Goal: Information Seeking & Learning: Learn about a topic

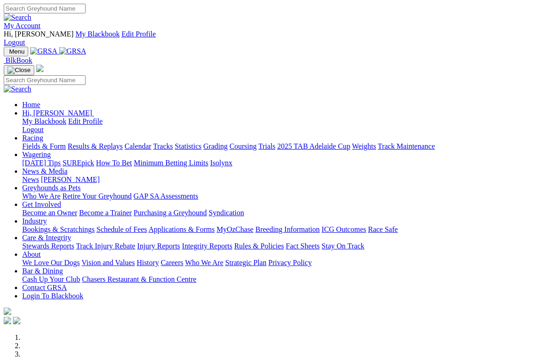
click at [68, 167] on link "News & Media" at bounding box center [44, 171] width 45 height 8
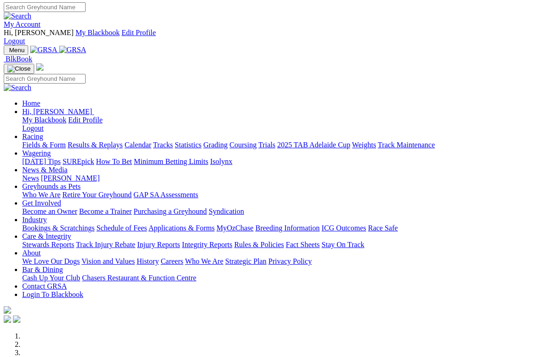
scroll to position [1, 0]
click at [68, 166] on link "News & Media" at bounding box center [44, 170] width 45 height 8
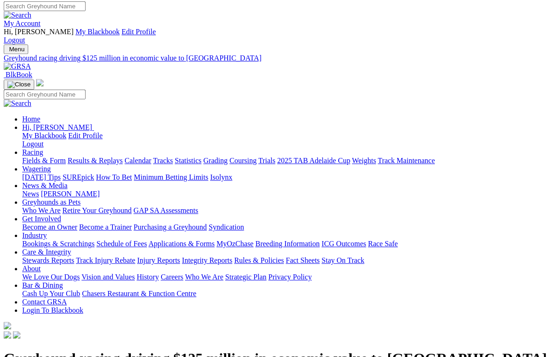
click at [68, 182] on link "News & Media" at bounding box center [44, 186] width 45 height 8
click at [39, 190] on link "News" at bounding box center [30, 194] width 17 height 8
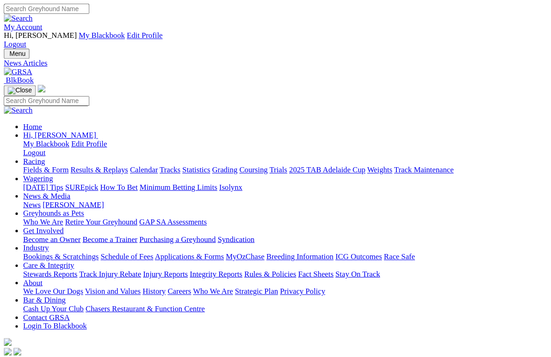
scroll to position [2, 0]
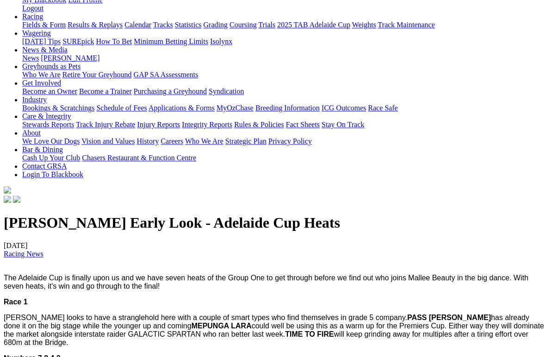
scroll to position [138, 0]
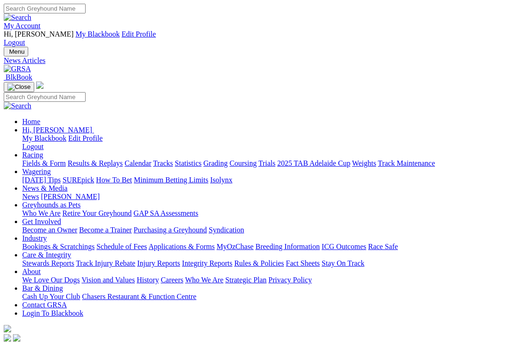
click at [43, 151] on link "Racing" at bounding box center [32, 155] width 21 height 8
click at [107, 159] on link "Results & Replays" at bounding box center [95, 163] width 55 height 8
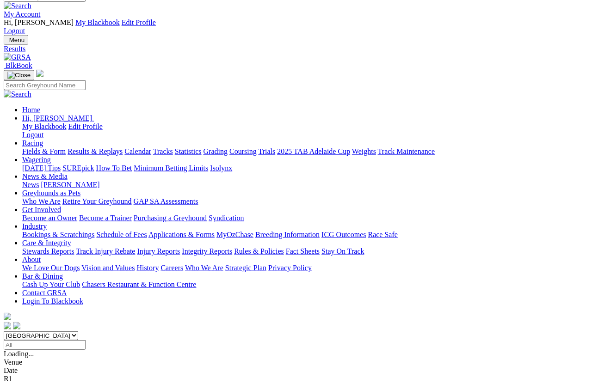
scroll to position [12, 0]
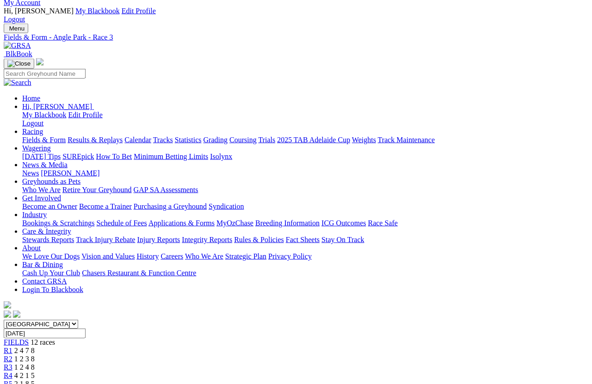
scroll to position [23, 0]
click at [12, 372] on link "R4" at bounding box center [8, 376] width 9 height 8
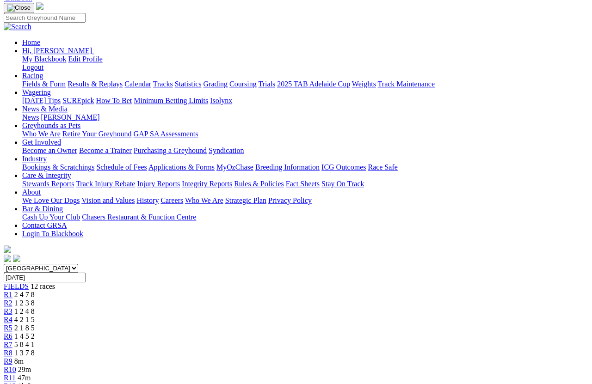
scroll to position [82, 0]
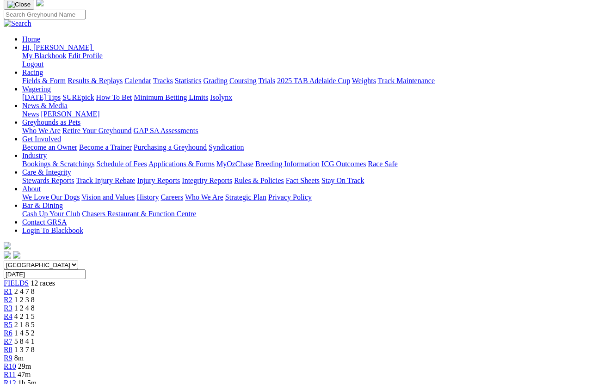
click at [35, 321] on span "2 1 8 5" at bounding box center [24, 325] width 20 height 8
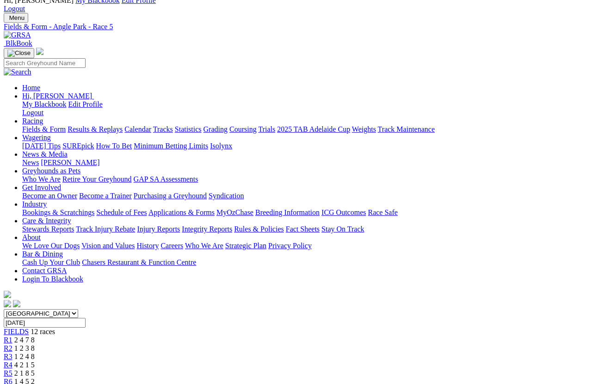
scroll to position [33, 0]
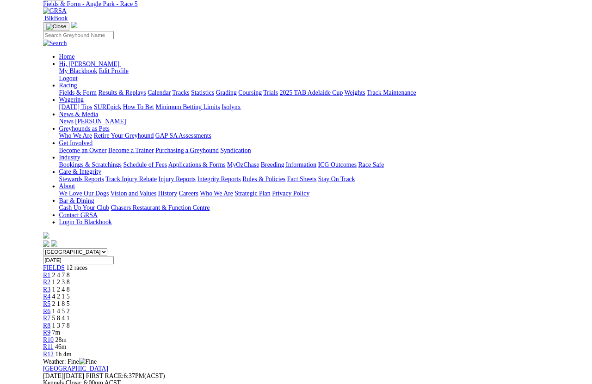
scroll to position [102, 0]
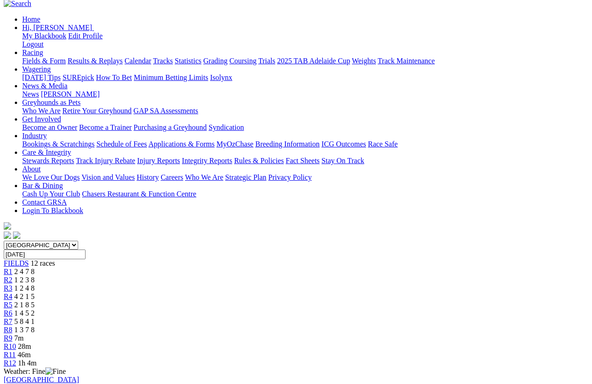
click at [12, 309] on link "R6" at bounding box center [8, 313] width 9 height 8
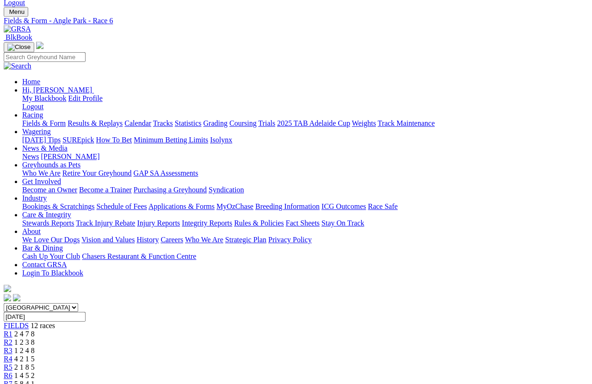
scroll to position [40, 0]
click at [12, 342] on link "R7" at bounding box center [8, 384] width 9 height 8
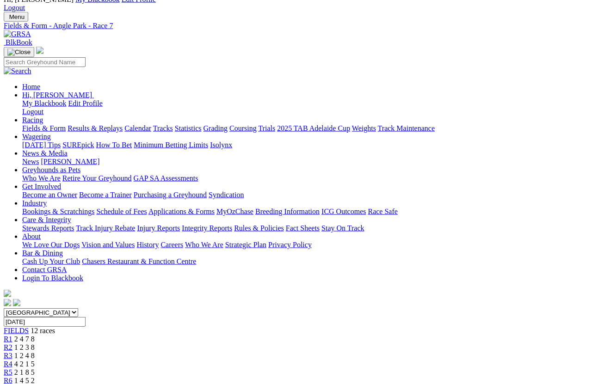
scroll to position [35, 0]
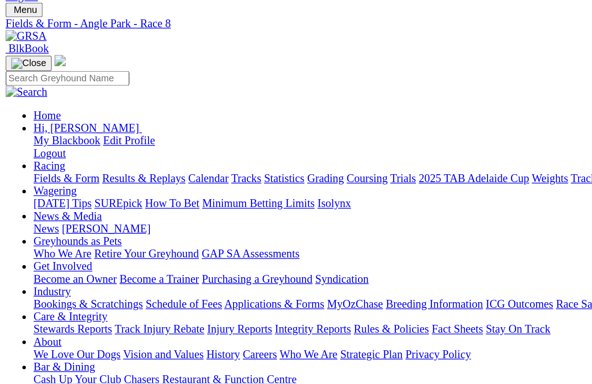
scroll to position [45, 0]
click at [12, 375] on span "R7" at bounding box center [8, 379] width 9 height 8
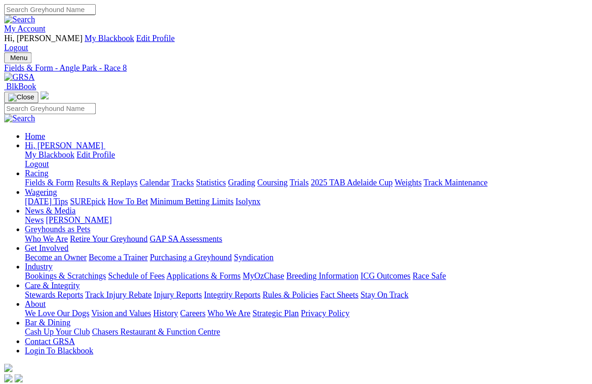
scroll to position [12, 0]
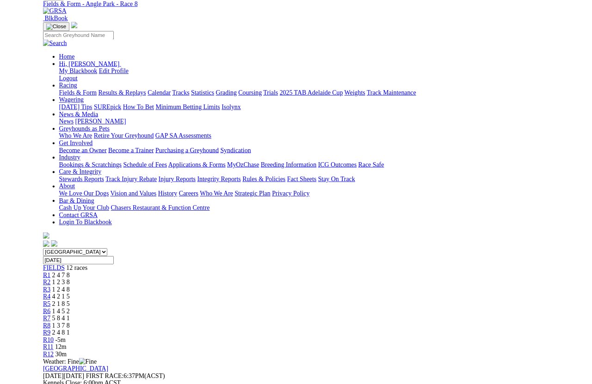
scroll to position [80, 0]
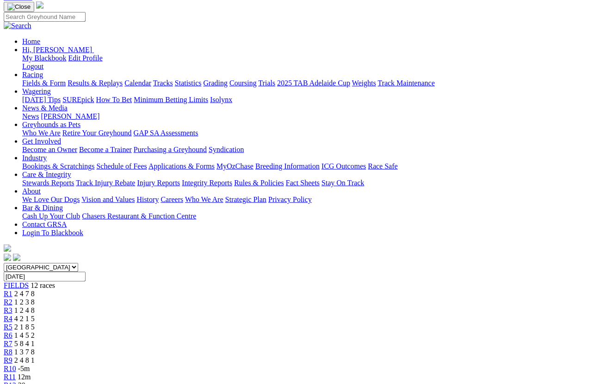
click at [12, 342] on span "R9" at bounding box center [8, 361] width 9 height 8
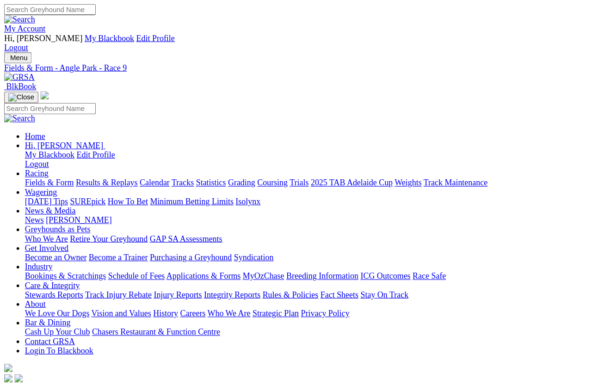
scroll to position [6, 0]
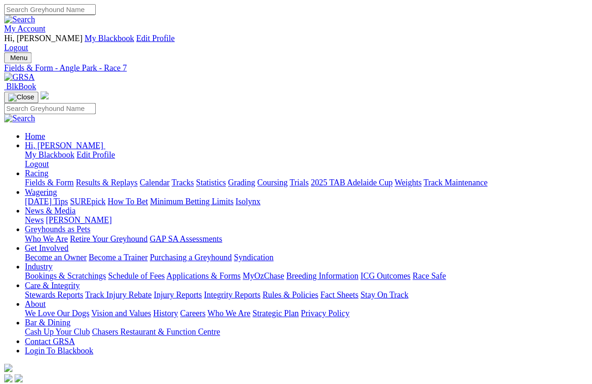
scroll to position [6, 0]
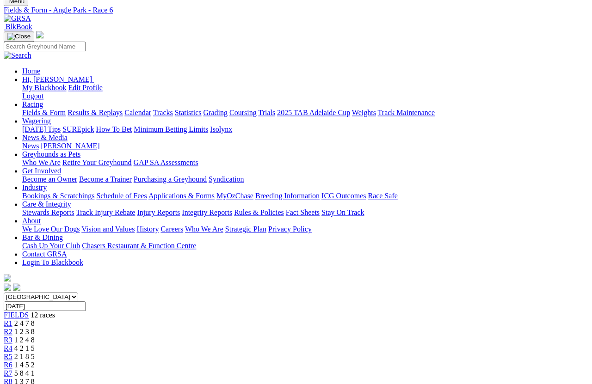
scroll to position [51, 0]
click at [12, 352] on span "R5" at bounding box center [8, 356] width 9 height 8
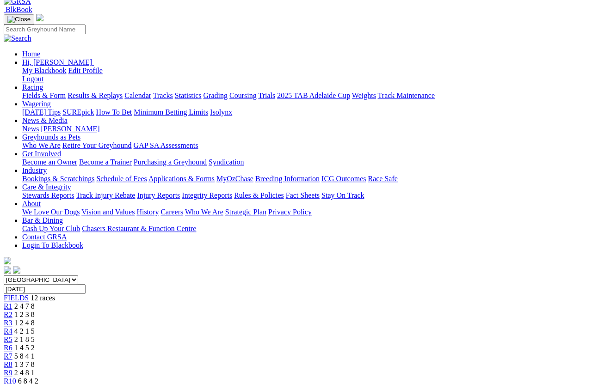
scroll to position [69, 0]
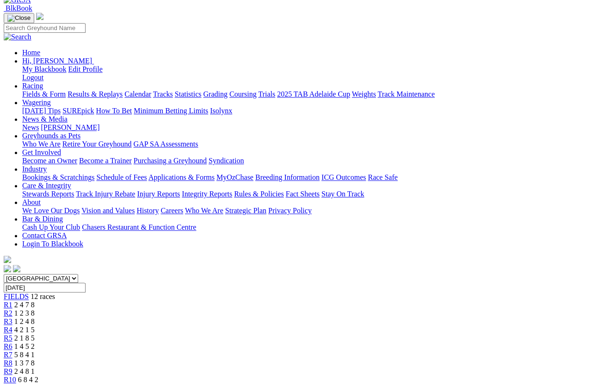
click at [12, 326] on span "R4" at bounding box center [8, 330] width 9 height 8
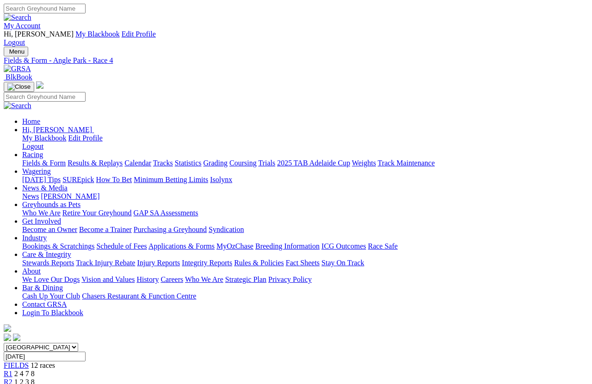
scroll to position [6, 0]
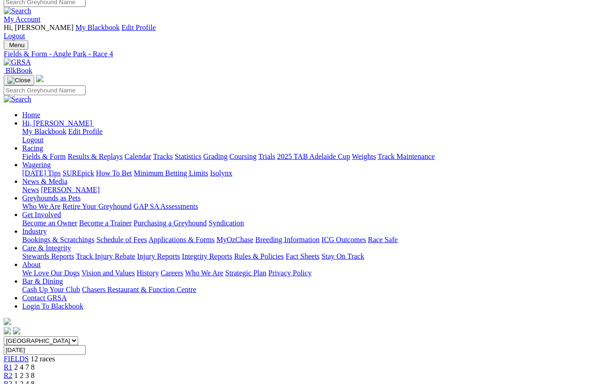
click at [12, 380] on span "R3" at bounding box center [8, 384] width 9 height 8
